Goal: Navigation & Orientation: Find specific page/section

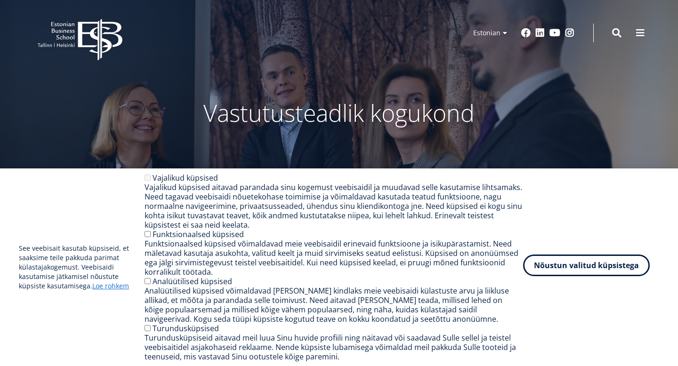
click at [603, 264] on button "Nõustun valitud küpsistega" at bounding box center [586, 266] width 127 height 22
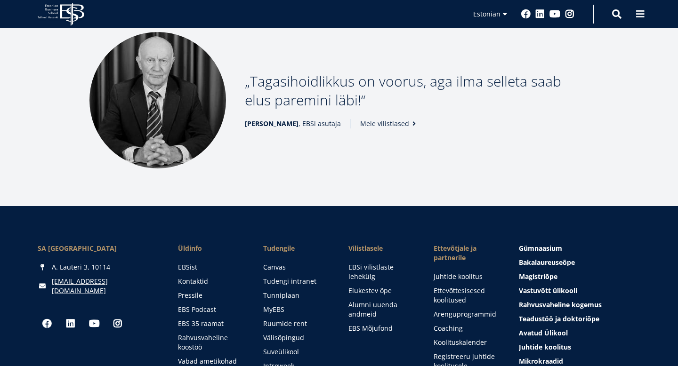
scroll to position [1362, 0]
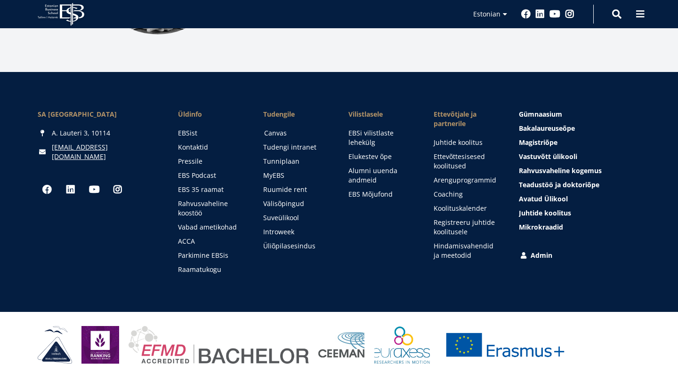
click at [285, 129] on link "Canvas" at bounding box center [297, 133] width 66 height 9
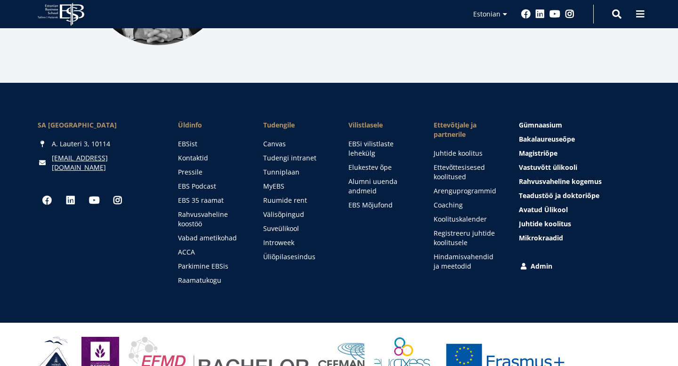
scroll to position [1349, 0]
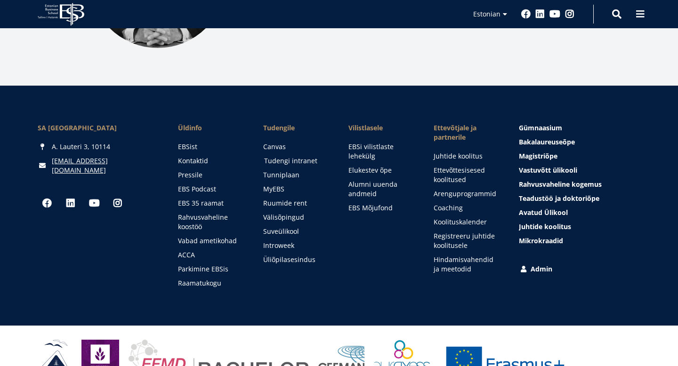
click at [287, 156] on link "Tudengi intranet" at bounding box center [297, 160] width 66 height 9
click at [282, 185] on link "MyEBS" at bounding box center [297, 189] width 66 height 9
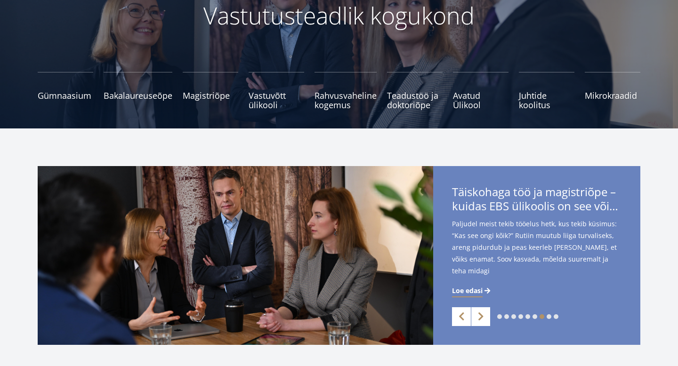
scroll to position [0, 0]
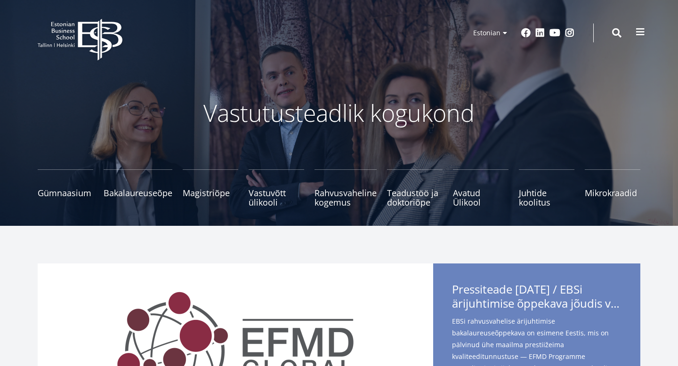
click at [641, 34] on span at bounding box center [640, 31] width 9 height 9
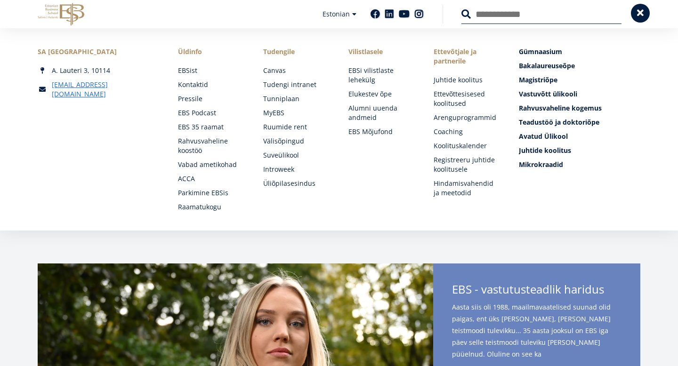
click at [644, 16] on span at bounding box center [640, 12] width 9 height 9
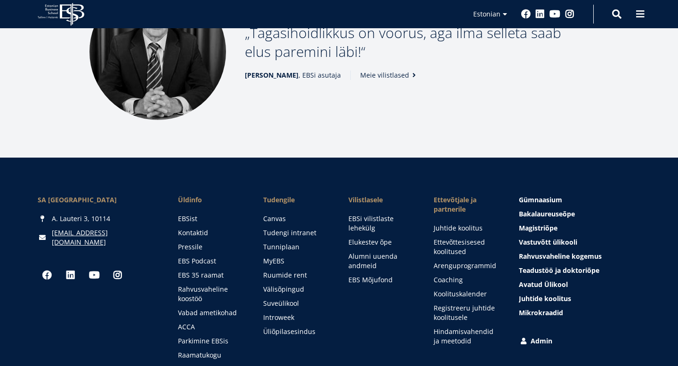
scroll to position [1362, 0]
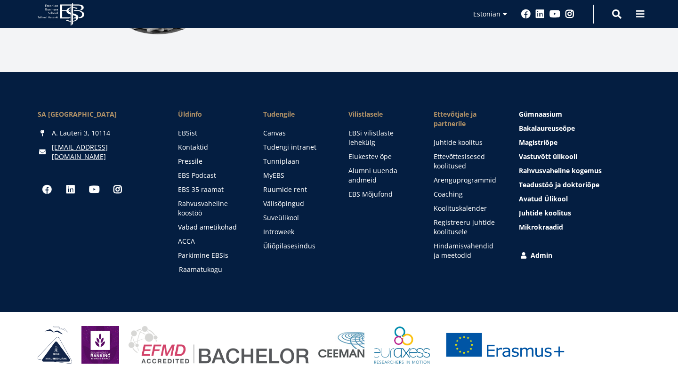
click at [213, 265] on link "Raamatukogu" at bounding box center [212, 269] width 66 height 9
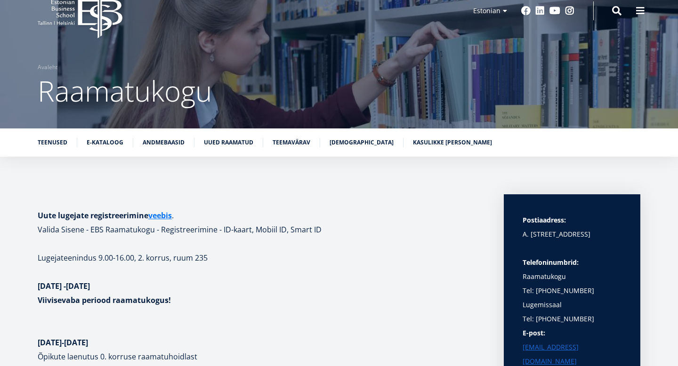
scroll to position [22, 0]
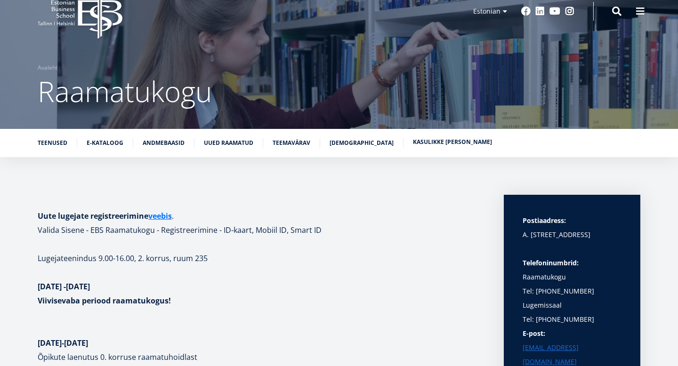
click at [417, 146] on link "Kasulikke linke" at bounding box center [452, 142] width 79 height 9
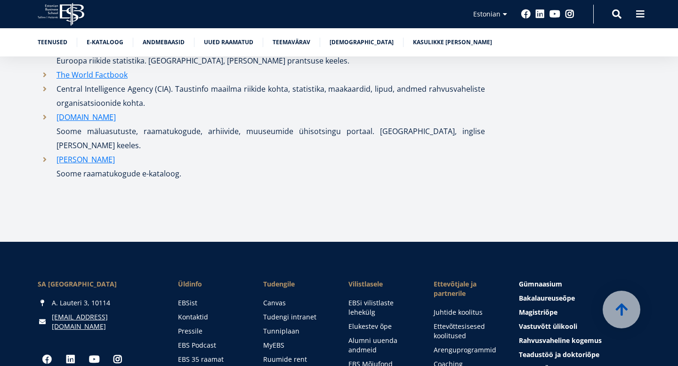
scroll to position [5109, 0]
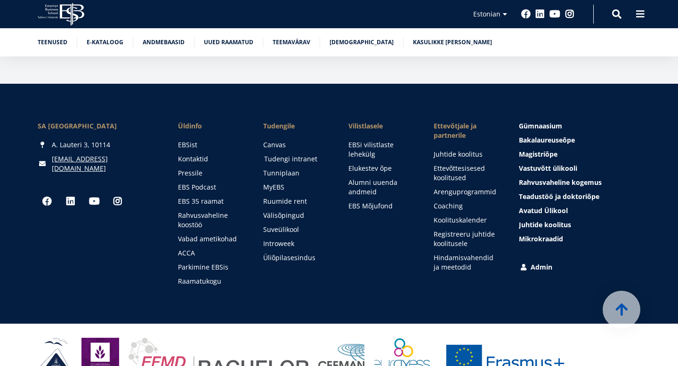
click at [292, 154] on link "Tudengi intranet" at bounding box center [297, 158] width 66 height 9
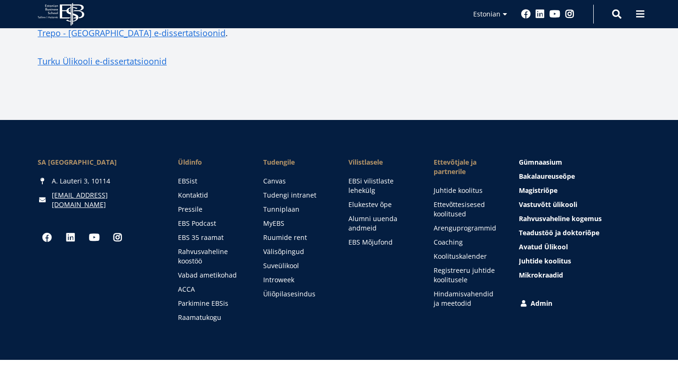
scroll to position [2127, 0]
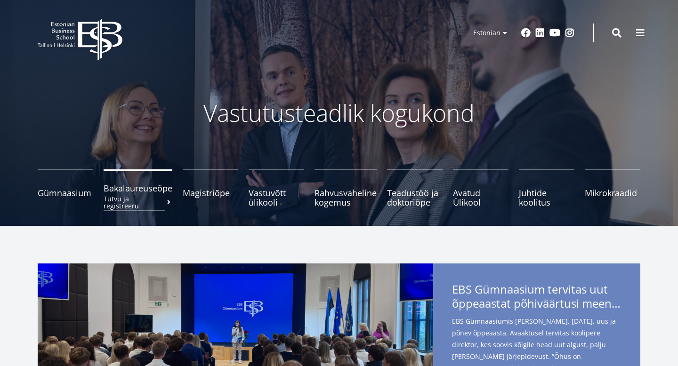
click at [121, 186] on span "Bakalaureuseõpe Tutvu ja registreeru" at bounding box center [138, 188] width 69 height 9
